Goal: Task Accomplishment & Management: Complete application form

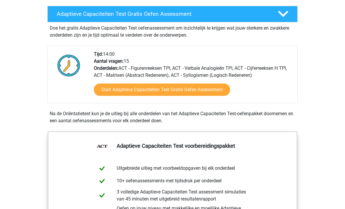
click at [200, 90] on link "Start Adaptieve Capaciteiten Test Gratis Oefen Assessment" at bounding box center [162, 90] width 136 height 12
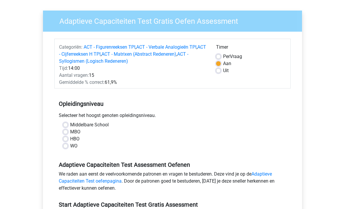
scroll to position [40, 0]
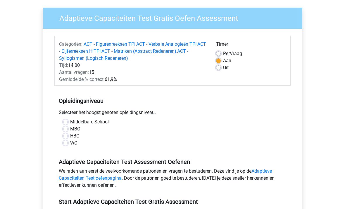
click at [70, 136] on label "HBO" at bounding box center [74, 135] width 9 height 7
click at [64, 136] on input "HBO" at bounding box center [65, 135] width 5 height 6
radio input "true"
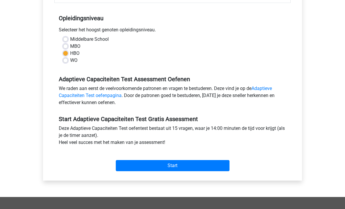
scroll to position [124, 0]
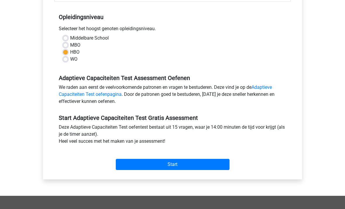
click at [184, 165] on input "Start" at bounding box center [173, 164] width 114 height 11
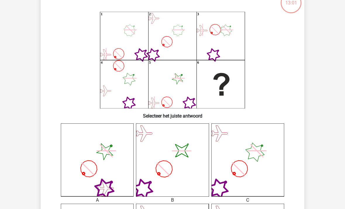
scroll to position [42, 0]
click at [176, 175] on icon "image/svg+xml" at bounding box center [172, 159] width 73 height 73
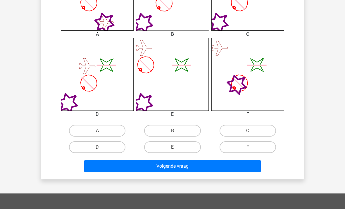
scroll to position [208, 0]
click at [182, 127] on label "B" at bounding box center [172, 131] width 56 height 12
click at [176, 130] on input "B" at bounding box center [175, 132] width 4 height 4
radio input "true"
click at [187, 164] on button "Volgende vraag" at bounding box center [172, 166] width 177 height 12
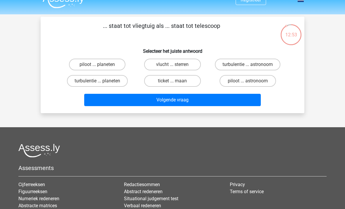
scroll to position [10, 0]
click at [80, 61] on label "piloot ... planeten" at bounding box center [97, 65] width 56 height 12
click at [97, 64] on input "piloot ... planeten" at bounding box center [99, 66] width 4 height 4
radio input "true"
click at [192, 102] on button "Volgende vraag" at bounding box center [172, 100] width 177 height 12
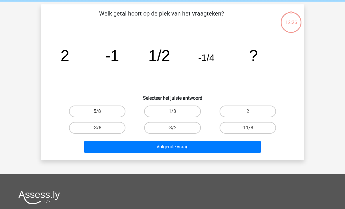
scroll to position [27, 0]
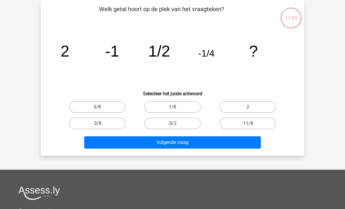
click at [182, 106] on label "1/8" at bounding box center [172, 107] width 56 height 12
click at [176, 107] on input "1/8" at bounding box center [175, 109] width 4 height 4
radio input "true"
click at [186, 144] on button "Volgende vraag" at bounding box center [172, 142] width 177 height 12
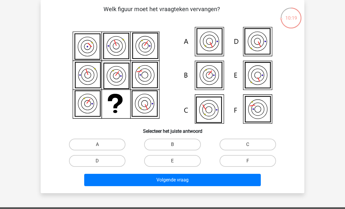
click at [258, 161] on label "F" at bounding box center [248, 161] width 56 height 12
click at [252, 161] on input "F" at bounding box center [250, 163] width 4 height 4
radio input "true"
click at [219, 179] on button "Volgende vraag" at bounding box center [172, 179] width 177 height 12
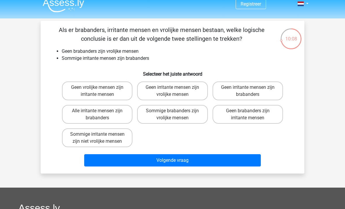
scroll to position [8, 0]
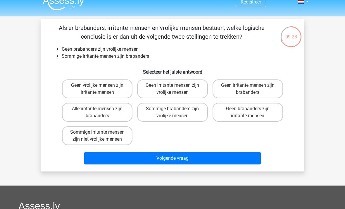
click at [182, 113] on label "Sommige brabanders zijn vrolijke mensen" at bounding box center [172, 112] width 71 height 19
click at [176, 112] on input "Sommige brabanders zijn vrolijke mensen" at bounding box center [175, 111] width 4 height 4
radio input "true"
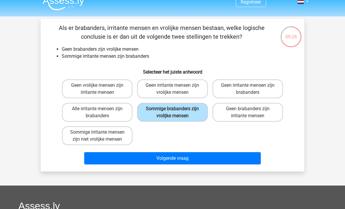
click at [260, 91] on label "Geen irritante mensen zijn brabanders" at bounding box center [248, 88] width 71 height 19
click at [252, 89] on input "Geen irritante mensen zijn brabanders" at bounding box center [250, 87] width 4 height 4
radio input "true"
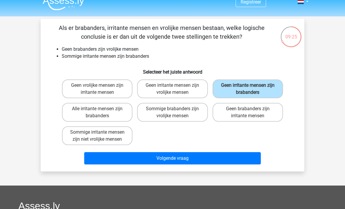
click at [183, 116] on label "Sommige brabanders zijn vrolijke mensen" at bounding box center [172, 112] width 71 height 19
click at [176, 112] on input "Sommige brabanders zijn vrolijke mensen" at bounding box center [175, 111] width 4 height 4
radio input "true"
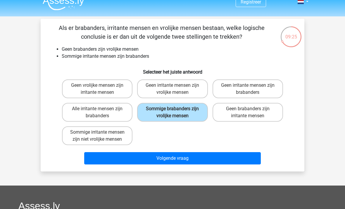
click at [197, 158] on button "Volgende vraag" at bounding box center [172, 158] width 177 height 12
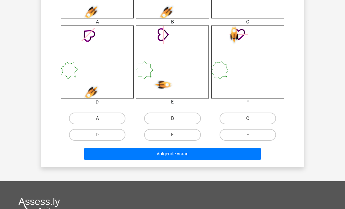
scroll to position [220, 0]
click at [183, 117] on label "B" at bounding box center [172, 118] width 56 height 12
click at [176, 118] on input "B" at bounding box center [175, 120] width 4 height 4
radio input "true"
click at [192, 156] on button "Volgende vraag" at bounding box center [172, 153] width 177 height 12
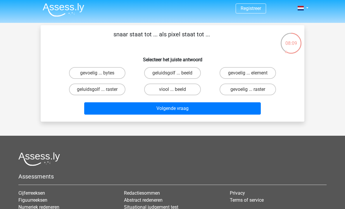
scroll to position [0, 0]
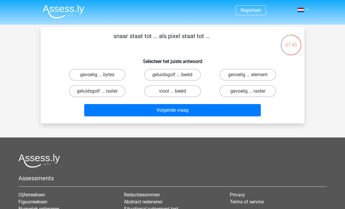
click at [184, 90] on label "viool ... beeld" at bounding box center [172, 91] width 56 height 12
click at [176, 91] on input "viool ... beeld" at bounding box center [175, 93] width 4 height 4
radio input "true"
click at [197, 110] on button "Volgende vraag" at bounding box center [172, 110] width 177 height 12
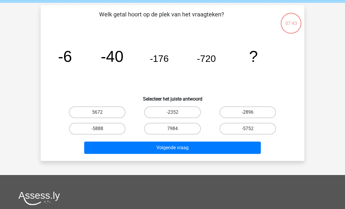
scroll to position [27, 0]
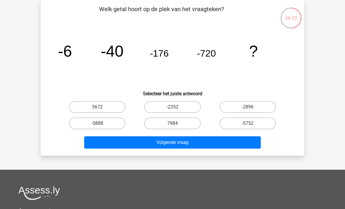
click at [181, 106] on label "-2352" at bounding box center [172, 107] width 56 height 12
click at [176, 107] on input "-2352" at bounding box center [175, 109] width 4 height 4
radio input "true"
click at [256, 110] on label "-2896" at bounding box center [248, 107] width 56 height 12
click at [252, 110] on input "-2896" at bounding box center [250, 109] width 4 height 4
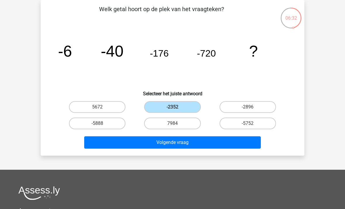
radio input "true"
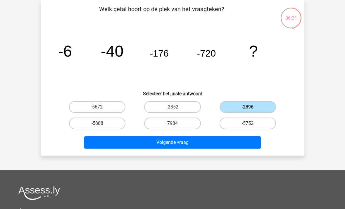
click at [190, 145] on button "Volgende vraag" at bounding box center [172, 142] width 177 height 12
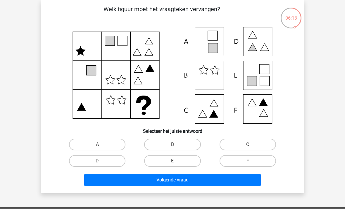
click at [257, 37] on icon at bounding box center [173, 75] width 236 height 97
click at [112, 157] on label "D" at bounding box center [97, 161] width 56 height 12
click at [101, 161] on input "D" at bounding box center [99, 163] width 4 height 4
radio input "true"
click at [175, 180] on button "Volgende vraag" at bounding box center [172, 179] width 177 height 12
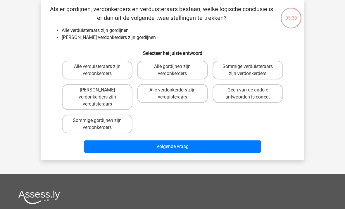
click at [249, 70] on input "Sommige verduisteraars zijn verdonkerders" at bounding box center [250, 68] width 4 height 4
radio input "true"
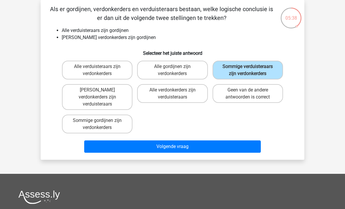
click at [187, 145] on button "Volgende vraag" at bounding box center [172, 146] width 177 height 12
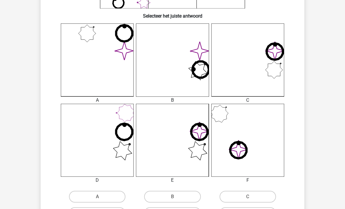
scroll to position [142, 0]
click at [172, 208] on label "E" at bounding box center [172, 213] width 56 height 12
radio input "true"
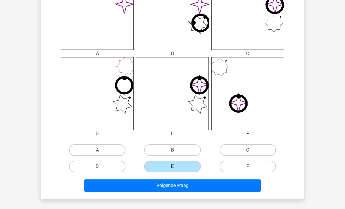
click at [195, 185] on button "Volgende vraag" at bounding box center [172, 185] width 177 height 12
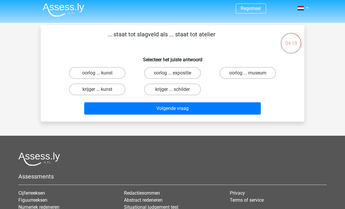
scroll to position [2, 0]
click at [79, 87] on label "krijger ... kunst" at bounding box center [97, 89] width 56 height 12
click at [97, 89] on input "krijger ... kunst" at bounding box center [99, 91] width 4 height 4
radio input "true"
click at [192, 112] on button "Volgende vraag" at bounding box center [172, 108] width 177 height 12
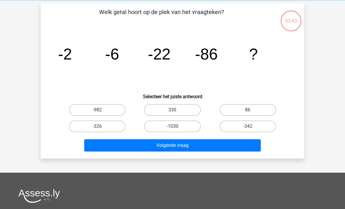
scroll to position [27, 0]
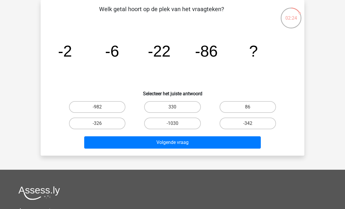
click at [265, 125] on label "-342" at bounding box center [248, 123] width 56 height 12
click at [252, 125] on input "-342" at bounding box center [250, 125] width 4 height 4
radio input "true"
click at [206, 143] on button "Volgende vraag" at bounding box center [172, 142] width 177 height 12
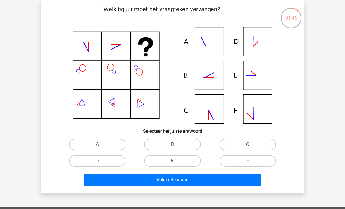
click at [259, 159] on label "F" at bounding box center [248, 161] width 56 height 12
click at [252, 161] on input "F" at bounding box center [250, 163] width 4 height 4
radio input "true"
click at [191, 185] on button "Volgende vraag" at bounding box center [172, 179] width 177 height 12
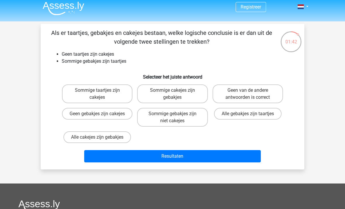
scroll to position [0, 0]
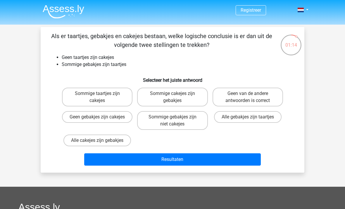
click at [183, 96] on label "Sommige cakejes zijn gebakjes" at bounding box center [172, 96] width 71 height 19
click at [176, 96] on input "Sommige cakejes zijn gebakjes" at bounding box center [175, 95] width 4 height 4
radio input "true"
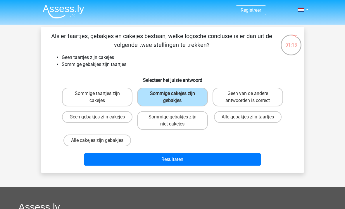
click at [185, 161] on button "Resultaten" at bounding box center [172, 159] width 177 height 12
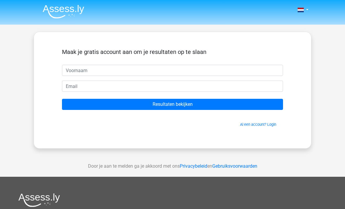
click at [192, 107] on input "Resultaten bekijken" at bounding box center [172, 104] width 221 height 11
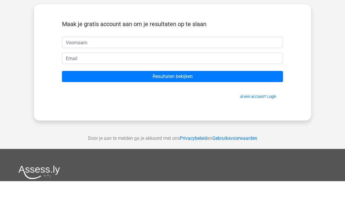
click at [198, 99] on input "Resultaten bekijken" at bounding box center [172, 104] width 221 height 11
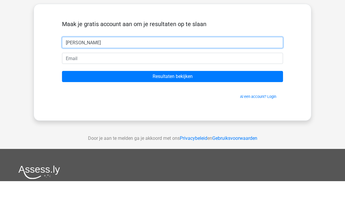
type input "David"
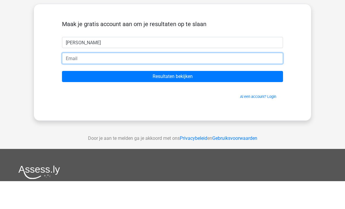
click at [175, 80] on input "email" at bounding box center [172, 85] width 221 height 11
type input "[PERSON_NAME][EMAIL_ADDRESS][DOMAIN_NAME]"
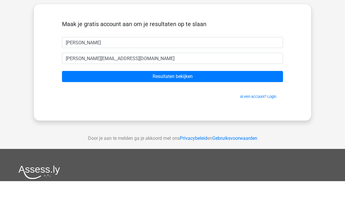
click at [194, 99] on input "Resultaten bekijken" at bounding box center [172, 104] width 221 height 11
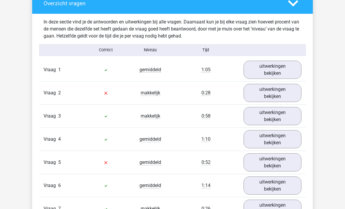
scroll to position [637, 0]
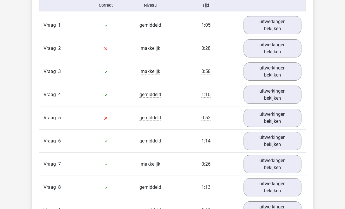
click at [278, 47] on link "uitwerkingen bekijken" at bounding box center [273, 48] width 58 height 18
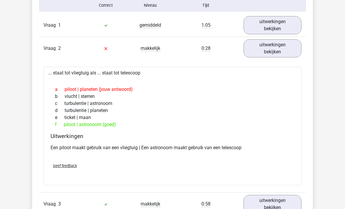
click at [276, 49] on link "uitwerkingen bekijken" at bounding box center [273, 48] width 58 height 18
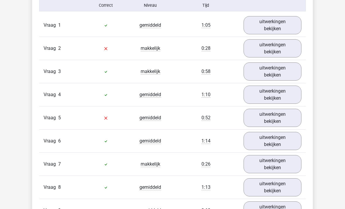
click at [279, 118] on link "uitwerkingen bekijken" at bounding box center [273, 118] width 58 height 18
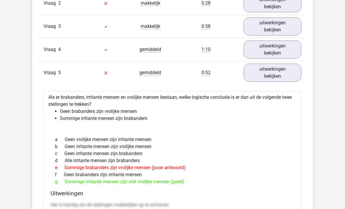
scroll to position [724, 0]
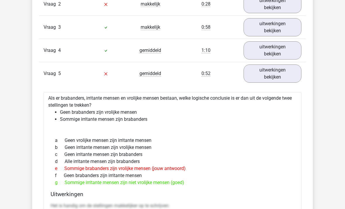
click at [277, 77] on link "uitwerkingen bekijken" at bounding box center [273, 73] width 58 height 18
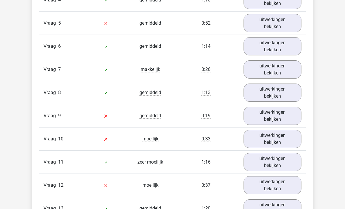
click at [276, 113] on link "uitwerkingen bekijken" at bounding box center [273, 115] width 58 height 18
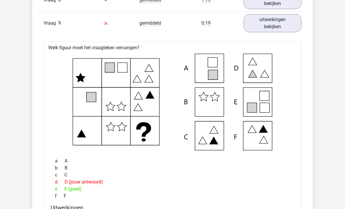
scroll to position [867, 0]
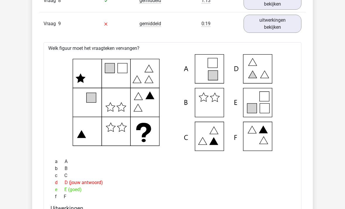
click at [280, 26] on link "uitwerkingen bekijken" at bounding box center [273, 24] width 58 height 18
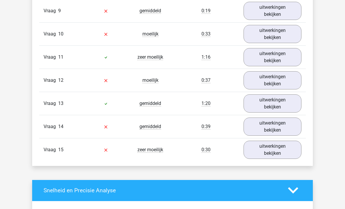
scroll to position [879, 0]
click at [285, 35] on link "uitwerkingen bekijken" at bounding box center [273, 34] width 58 height 18
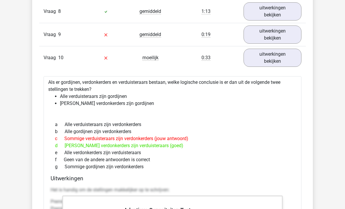
click at [281, 58] on link "uitwerkingen bekijken" at bounding box center [273, 58] width 58 height 18
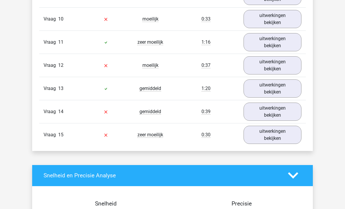
scroll to position [897, 0]
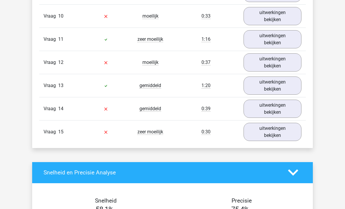
click at [279, 62] on link "uitwerkingen bekijken" at bounding box center [273, 62] width 58 height 18
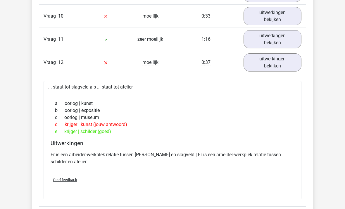
click at [281, 63] on link "uitwerkingen bekijken" at bounding box center [273, 62] width 58 height 18
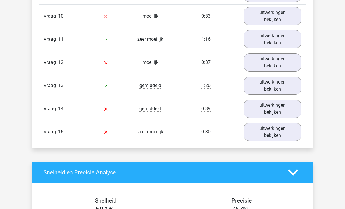
click at [276, 107] on link "uitwerkingen bekijken" at bounding box center [273, 108] width 58 height 18
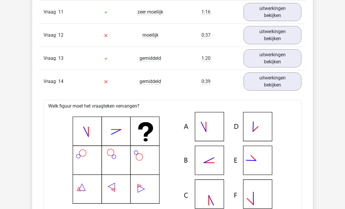
click at [279, 86] on link "uitwerkingen bekijken" at bounding box center [273, 82] width 58 height 18
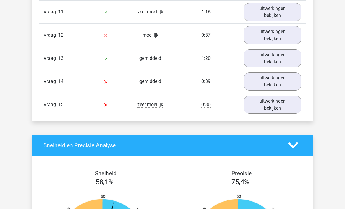
click at [272, 102] on link "uitwerkingen bekijken" at bounding box center [273, 104] width 58 height 18
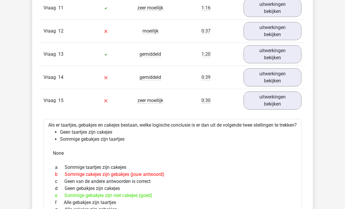
scroll to position [928, 0]
click at [277, 100] on link "uitwerkingen bekijken" at bounding box center [273, 100] width 58 height 18
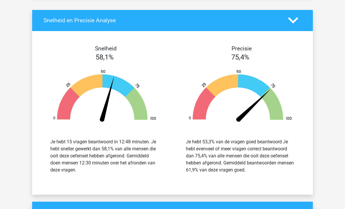
scroll to position [1044, 0]
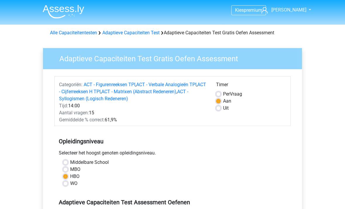
scroll to position [143, 0]
